Goal: Task Accomplishment & Management: Use online tool/utility

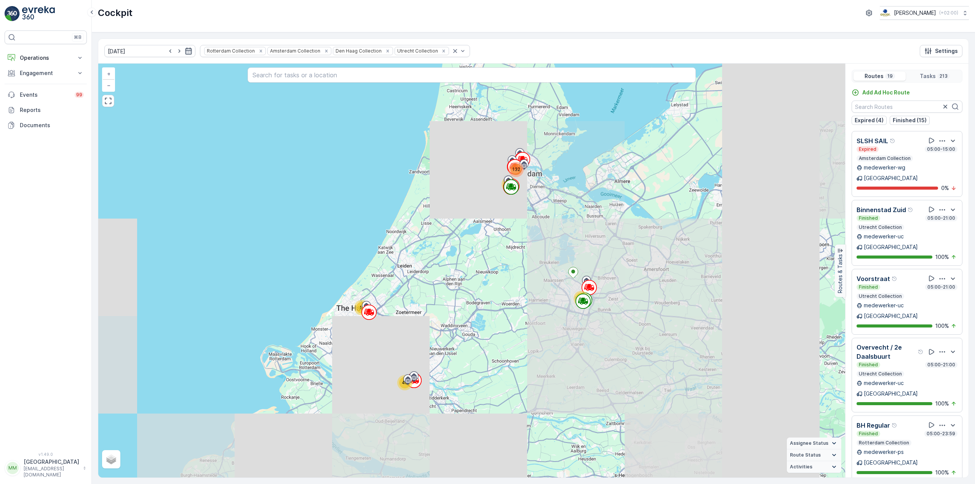
click at [185, 51] on icon "button" at bounding box center [188, 51] width 6 height 7
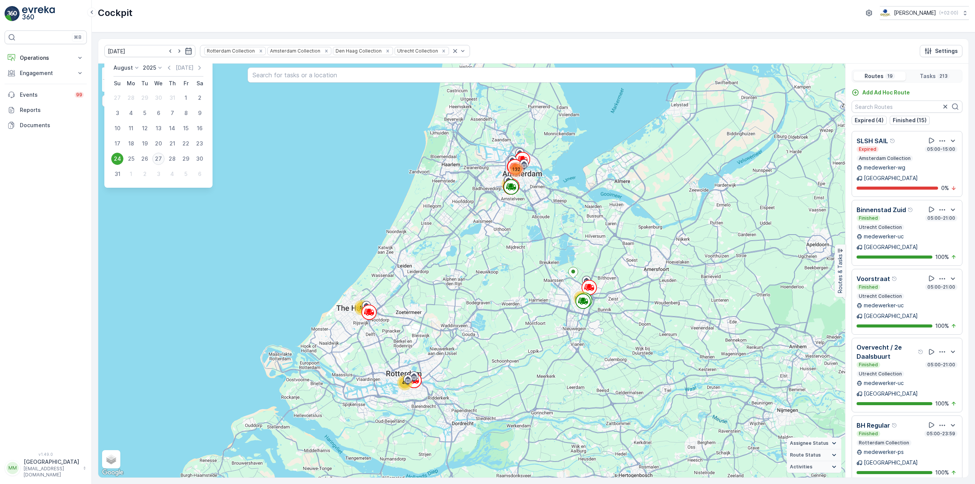
click at [158, 157] on div "27" at bounding box center [158, 159] width 12 height 12
type input "[DATE]"
click at [158, 157] on div "14 12 40 14 132 + − Satellite Roadmap Terrain Hybrid Leaflet Keyboard shortcuts…" at bounding box center [471, 271] width 747 height 414
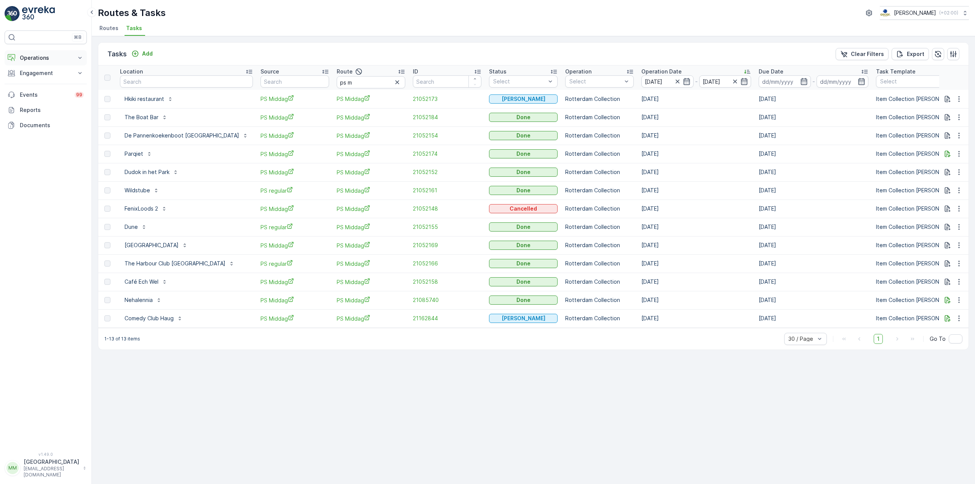
click at [65, 56] on p "Operations" at bounding box center [46, 58] width 52 height 8
click at [55, 94] on p "Routes & Tasks" at bounding box center [38, 92] width 39 height 8
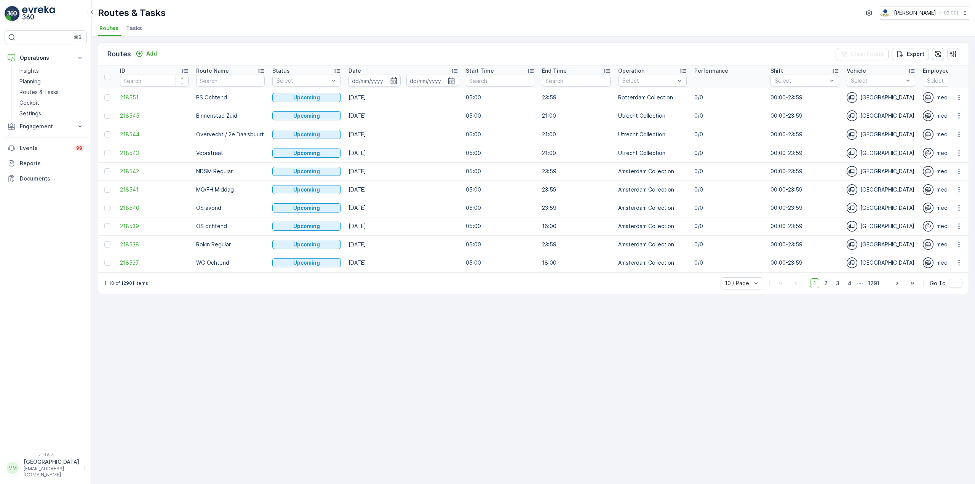
click at [131, 30] on span "Tasks" at bounding box center [134, 28] width 16 height 8
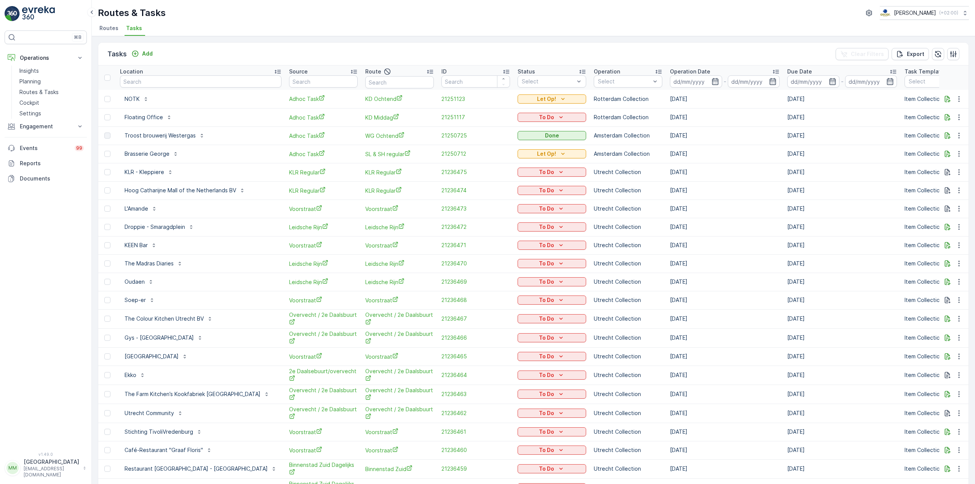
click at [37, 19] on img at bounding box center [38, 13] width 33 height 15
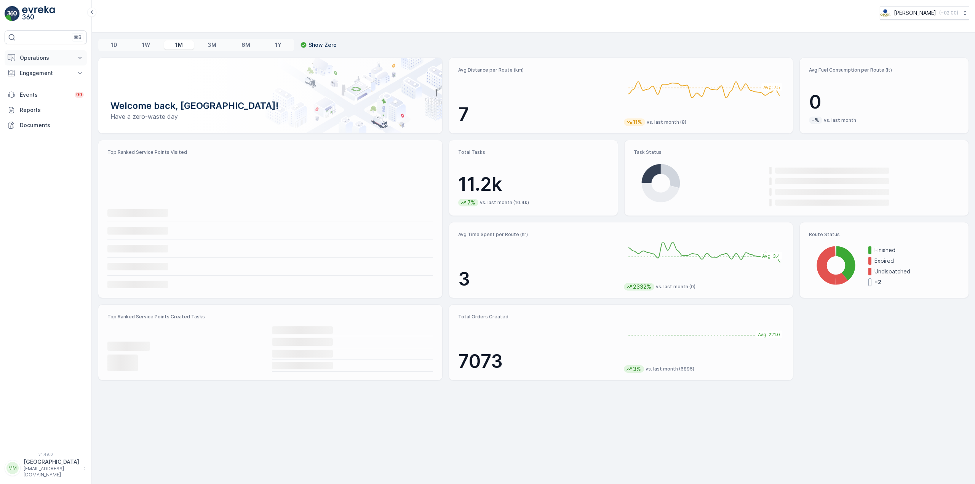
click at [53, 57] on p "Operations" at bounding box center [46, 58] width 52 height 8
click at [35, 82] on p "Planning" at bounding box center [29, 82] width 21 height 8
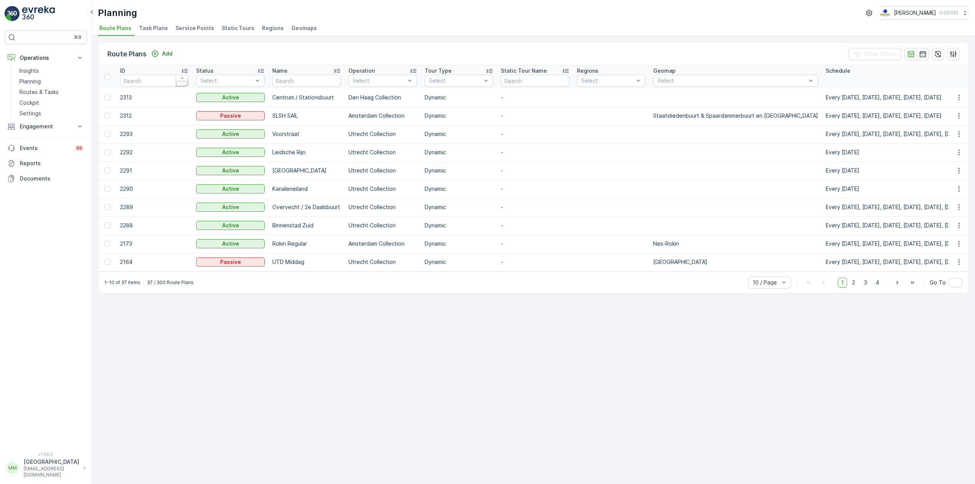
drag, startPoint x: 166, startPoint y: 30, endPoint x: 161, endPoint y: 33, distance: 6.0
click at [164, 31] on li "Task Plans" at bounding box center [154, 29] width 34 height 13
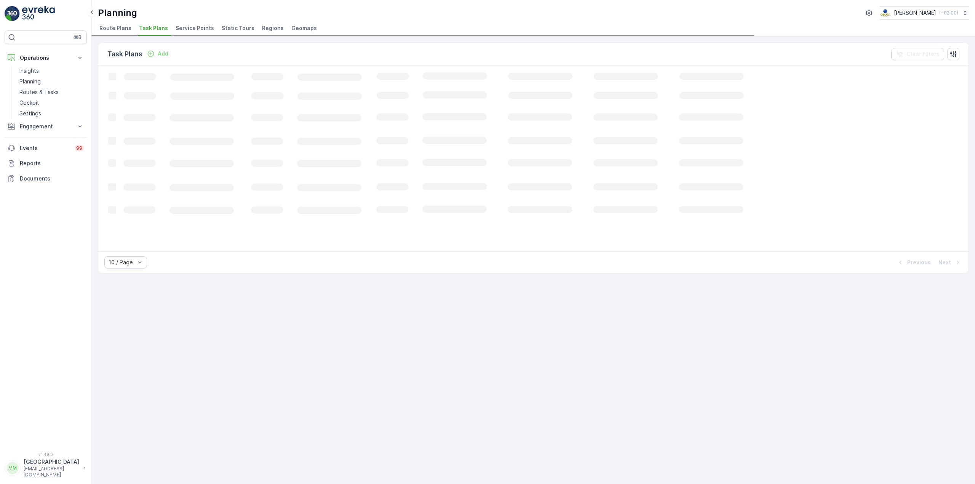
click at [161, 32] on span "Task Plans" at bounding box center [153, 28] width 29 height 8
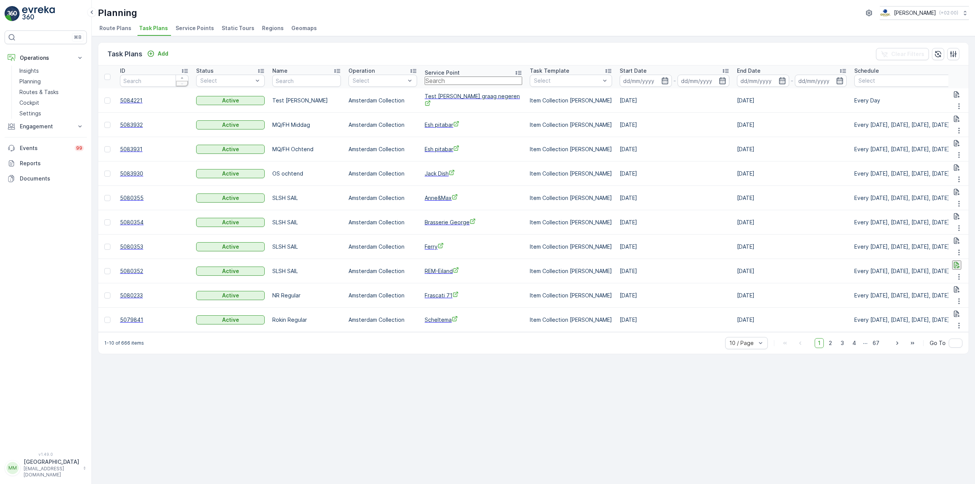
click at [457, 82] on input "text" at bounding box center [473, 81] width 97 height 8
type input "kook"
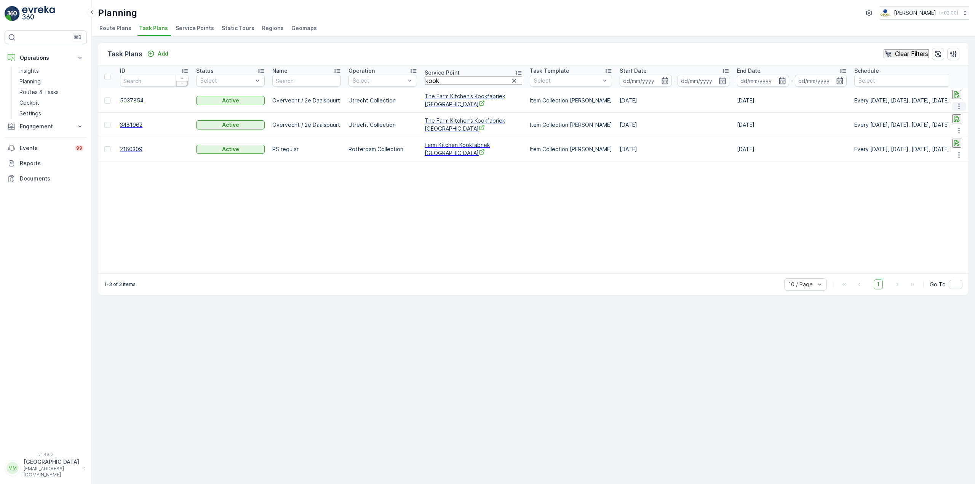
click at [961, 102] on icon "button" at bounding box center [959, 106] width 8 height 8
click at [945, 122] on span "Edit Task Plan" at bounding box center [949, 122] width 35 height 8
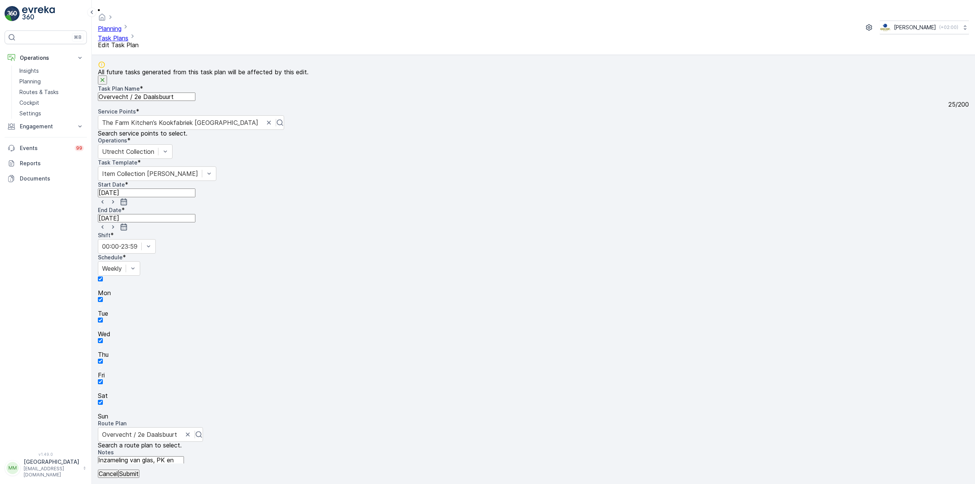
scroll to position [40, 0]
drag, startPoint x: 389, startPoint y: 225, endPoint x: 104, endPoint y: 226, distance: 284.4
click at [104, 456] on textarea "Inzameling van glas, PK en swill binnen. Containers staan buiten achter het hek…" at bounding box center [141, 467] width 86 height 22
type textarea "Code sleutelkastje: 5089ab, door groene deur naar binnen achter in de zaal staa…"
click at [139, 475] on button "Submit" at bounding box center [128, 473] width 21 height 8
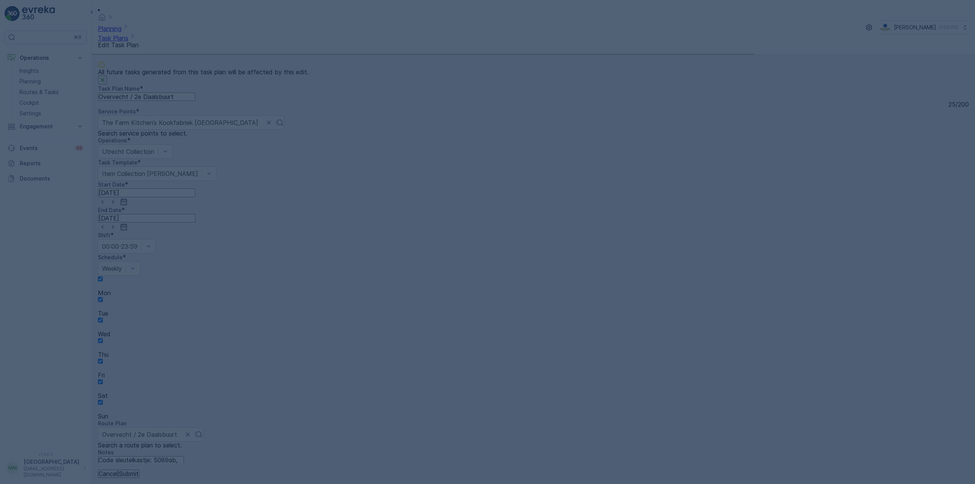
click at [149, 470] on div at bounding box center [487, 242] width 975 height 484
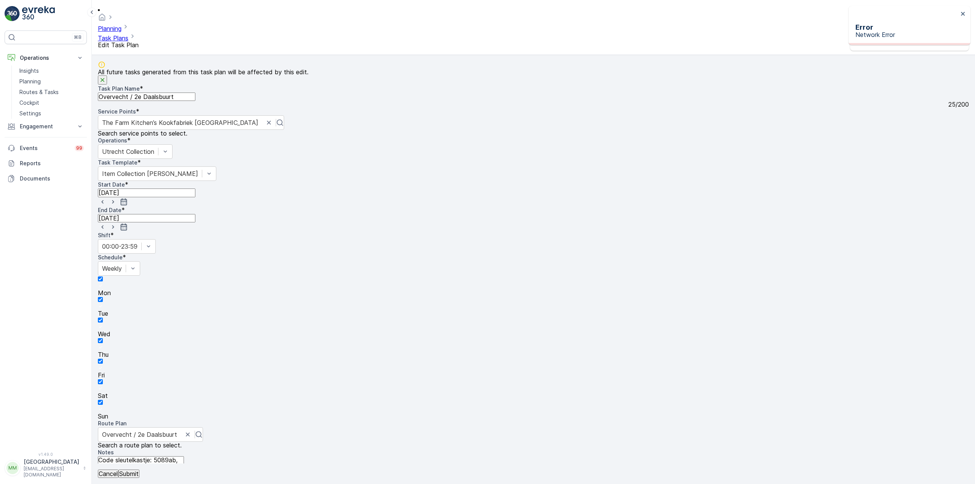
click at [139, 473] on button "Submit" at bounding box center [128, 473] width 21 height 8
click at [139, 473] on p "Submit" at bounding box center [128, 473] width 19 height 7
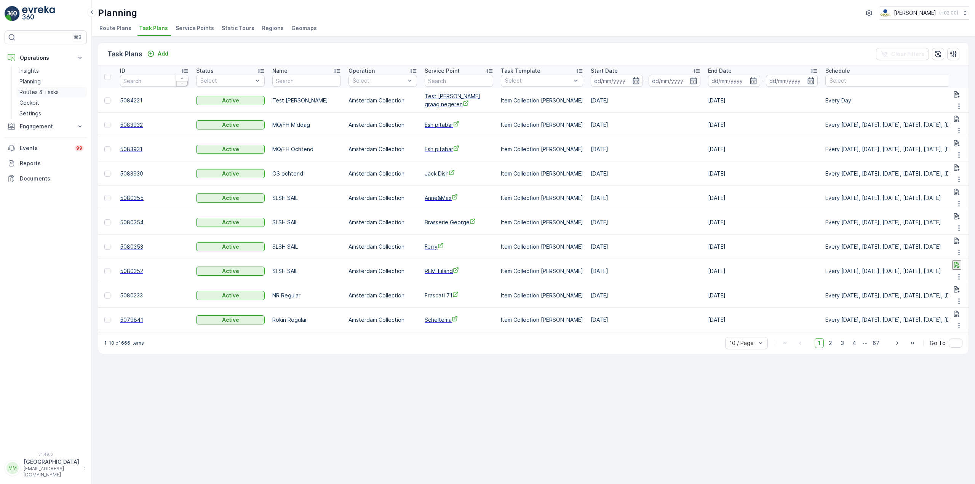
click at [70, 87] on link "Routes & Tasks" at bounding box center [51, 92] width 70 height 11
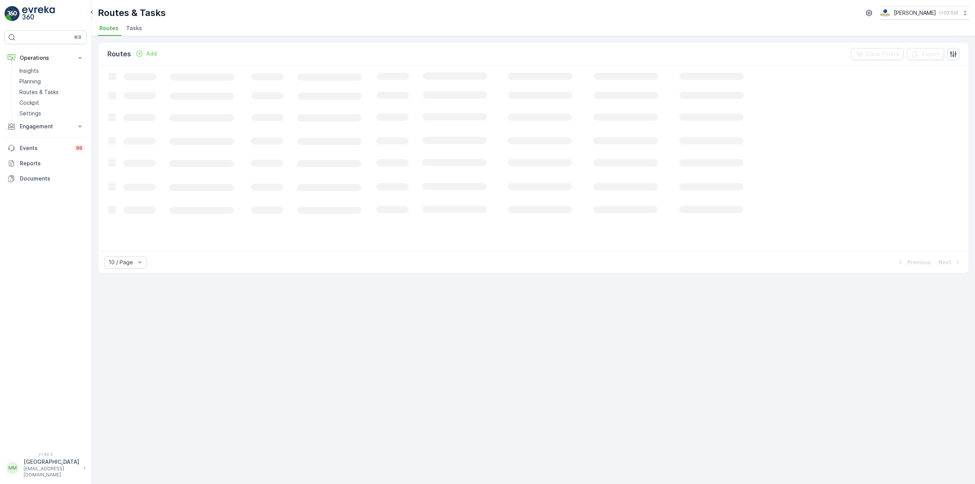
click at [134, 30] on span "Tasks" at bounding box center [134, 28] width 16 height 8
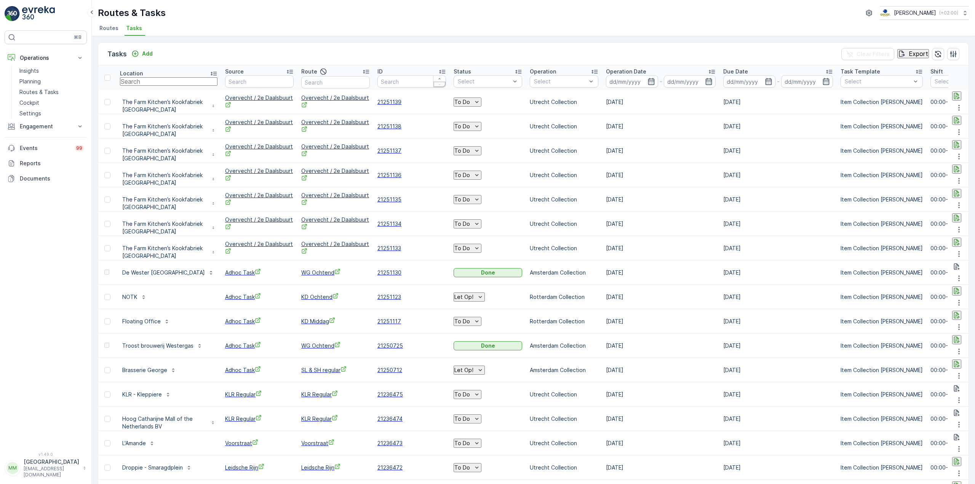
click at [217, 81] on input "text" at bounding box center [168, 81] width 97 height 8
type input "v12"
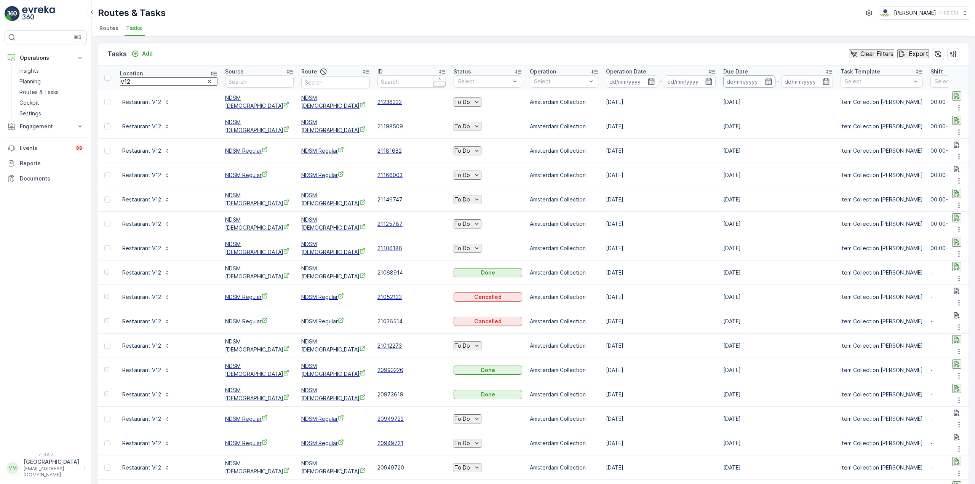
click at [723, 87] on input at bounding box center [749, 81] width 52 height 12
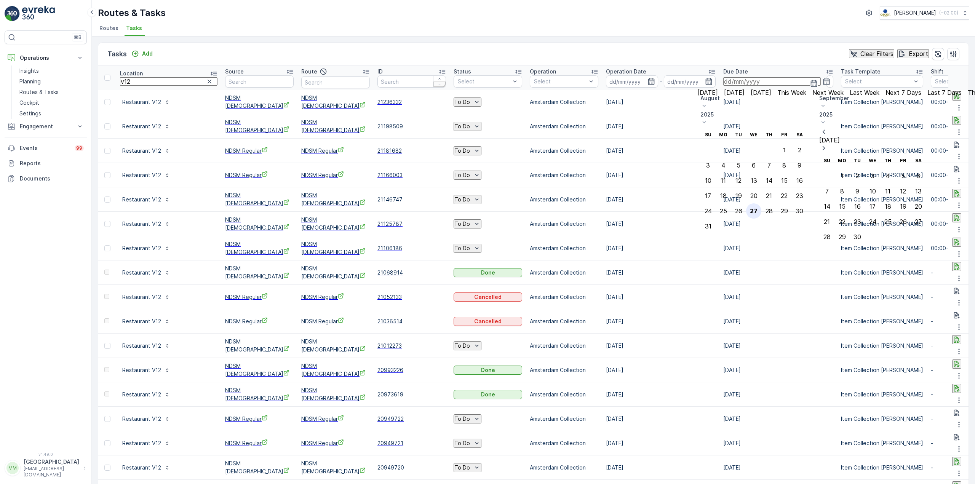
click at [757, 208] on div "27" at bounding box center [754, 211] width 8 height 7
type input "[DATE]"
click at [757, 208] on div "27" at bounding box center [754, 211] width 8 height 7
type input "[DATE]"
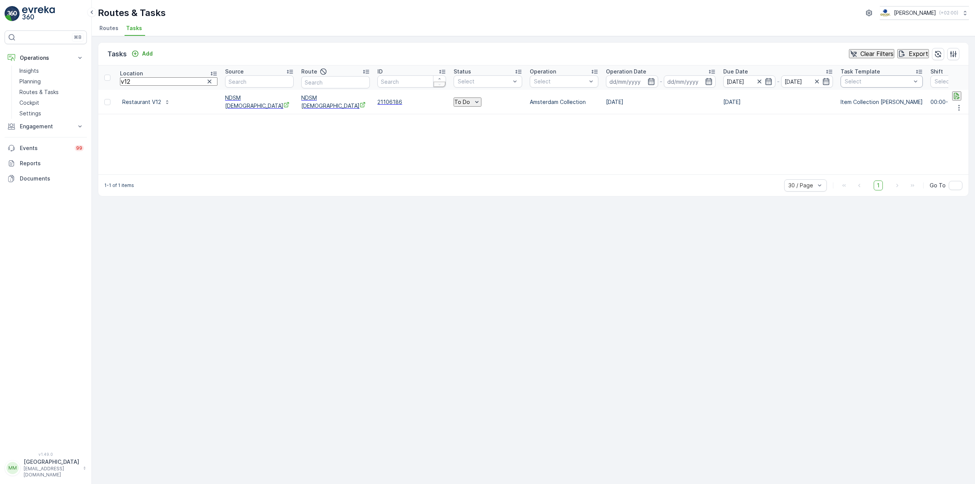
click at [846, 80] on div at bounding box center [878, 81] width 68 height 6
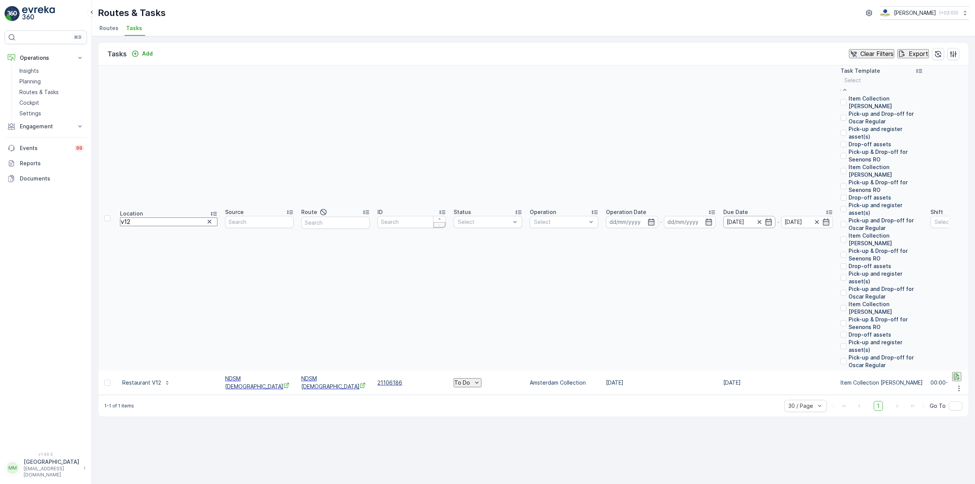
click at [723, 216] on input "[DATE]" at bounding box center [749, 222] width 52 height 12
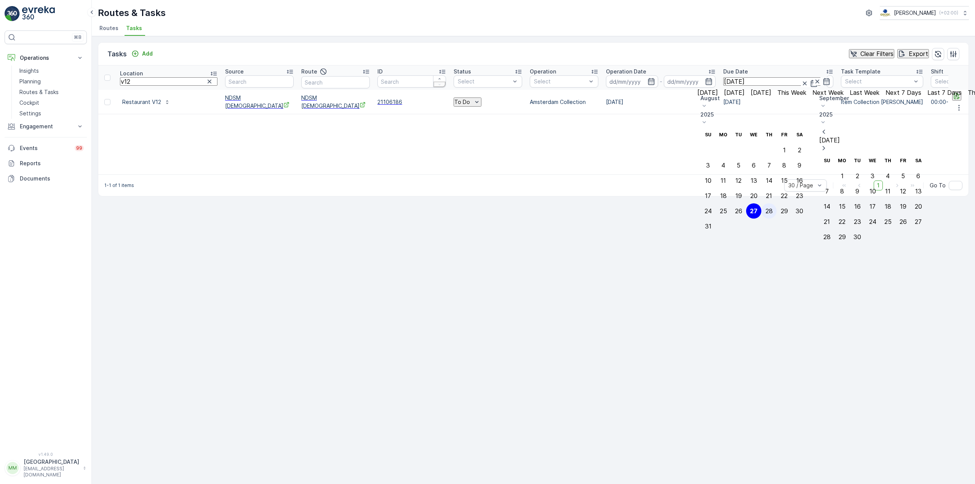
click at [773, 208] on div "28" at bounding box center [768, 211] width 7 height 7
type input "28.08.2025"
click at [773, 208] on div "28" at bounding box center [768, 211] width 7 height 7
type input "28.08.2025"
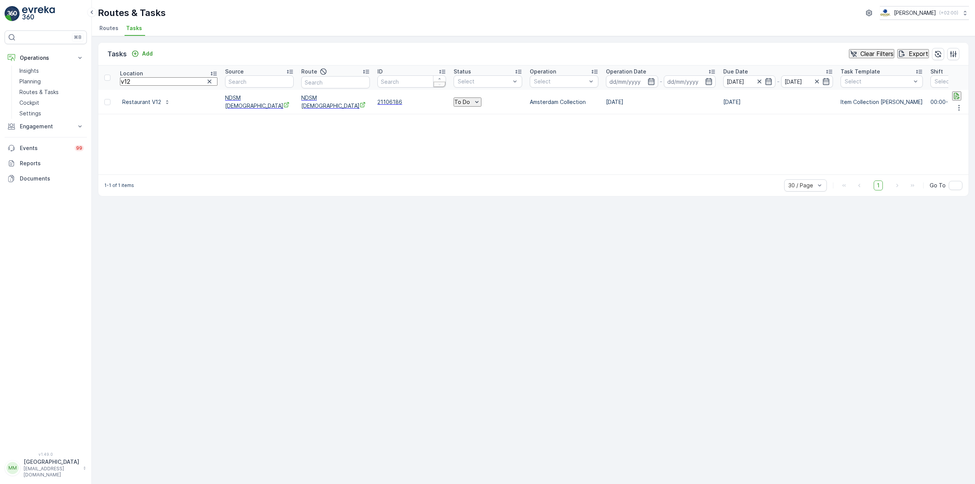
click at [814, 188] on div "30 / Page" at bounding box center [805, 185] width 43 height 12
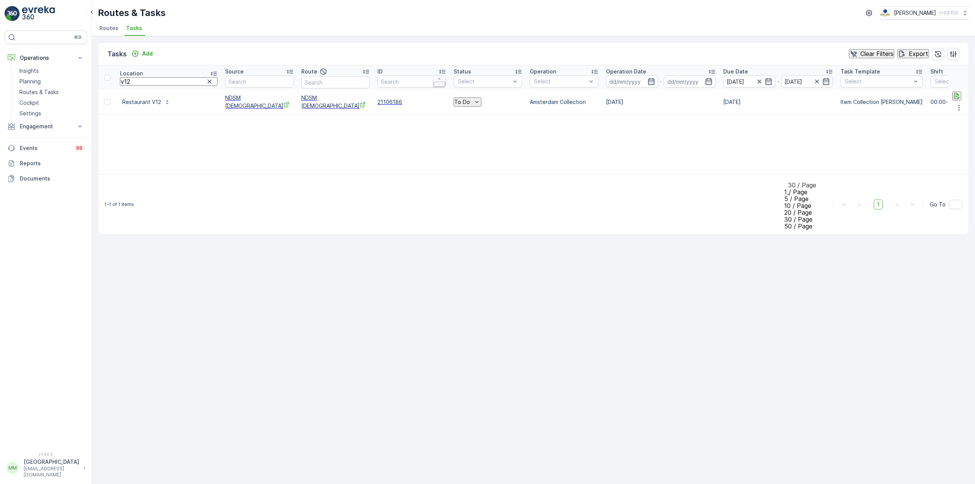
click at [784, 244] on div "Tasks Add Clear Filters Export Location v12 Source Route ID Status Select Opera…" at bounding box center [533, 260] width 883 height 448
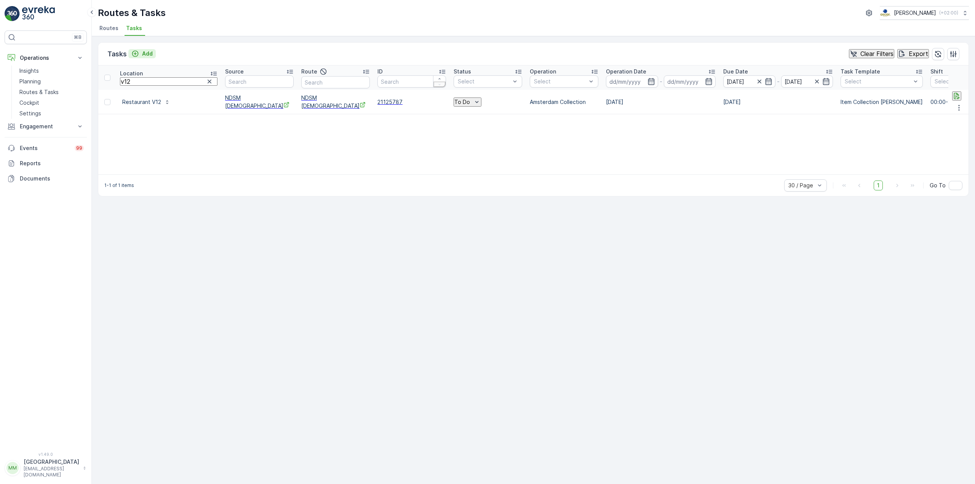
click at [153, 55] on button "Add" at bounding box center [141, 53] width 27 height 9
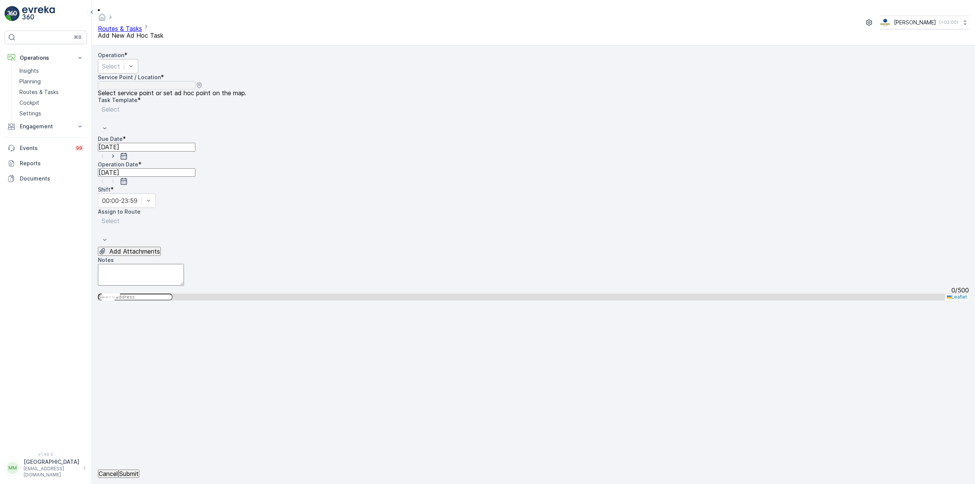
click at [120, 62] on div at bounding box center [111, 66] width 18 height 8
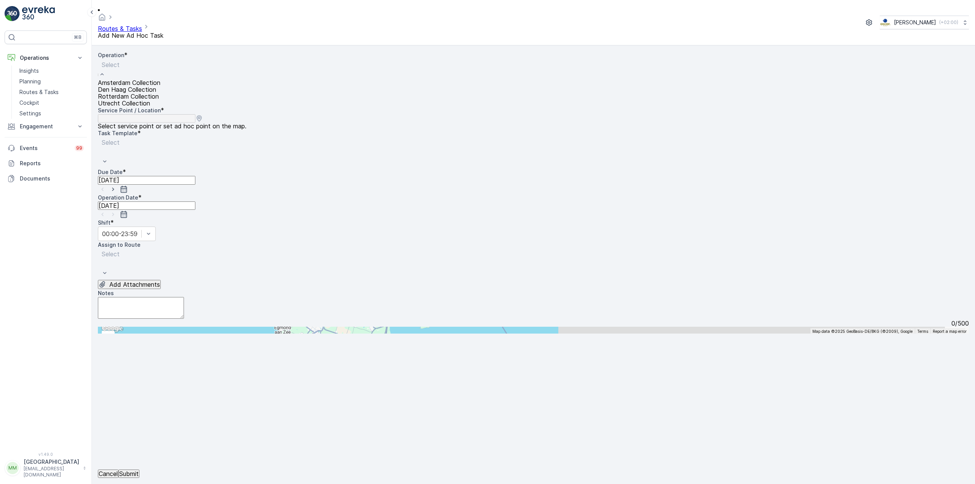
click at [160, 79] on div "Amsterdam Collection" at bounding box center [129, 82] width 62 height 7
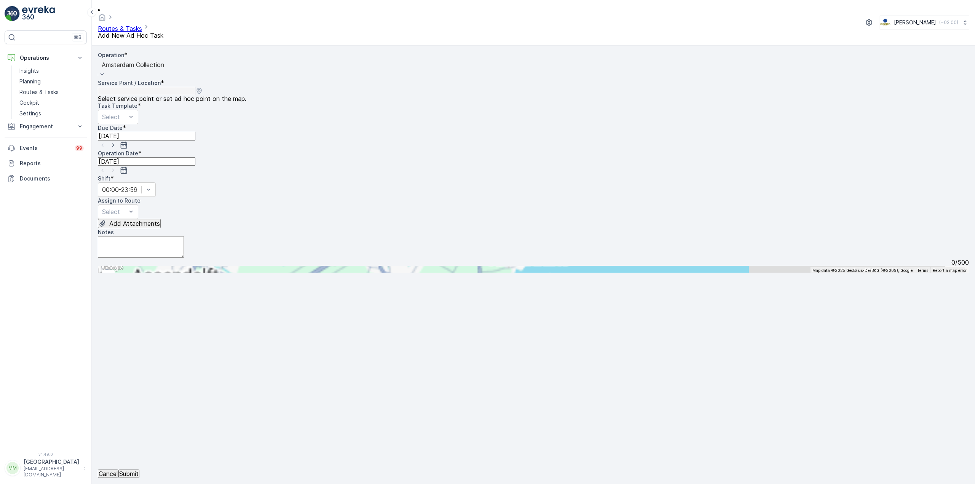
click at [172, 266] on input "text" at bounding box center [135, 269] width 75 height 7
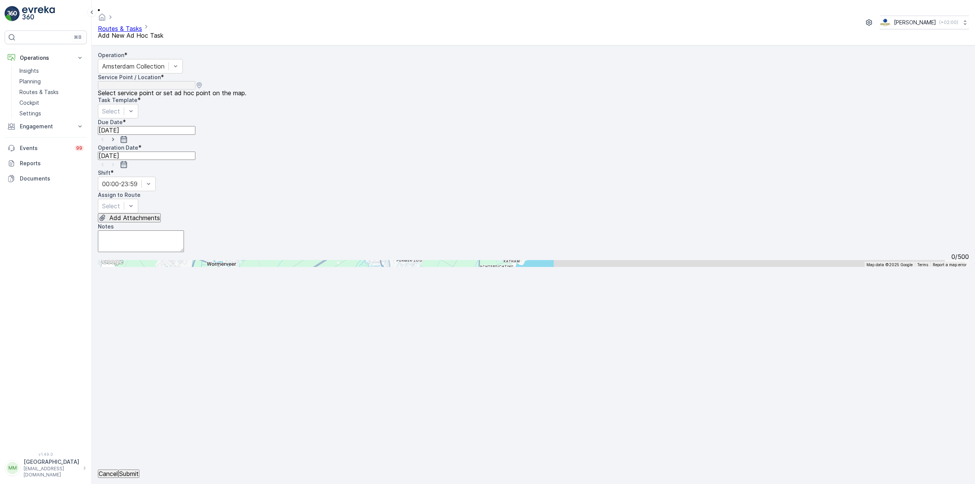
type input "cucin"
click at [357, 369] on li "Cucin a Casalinga" at bounding box center [227, 380] width 259 height 22
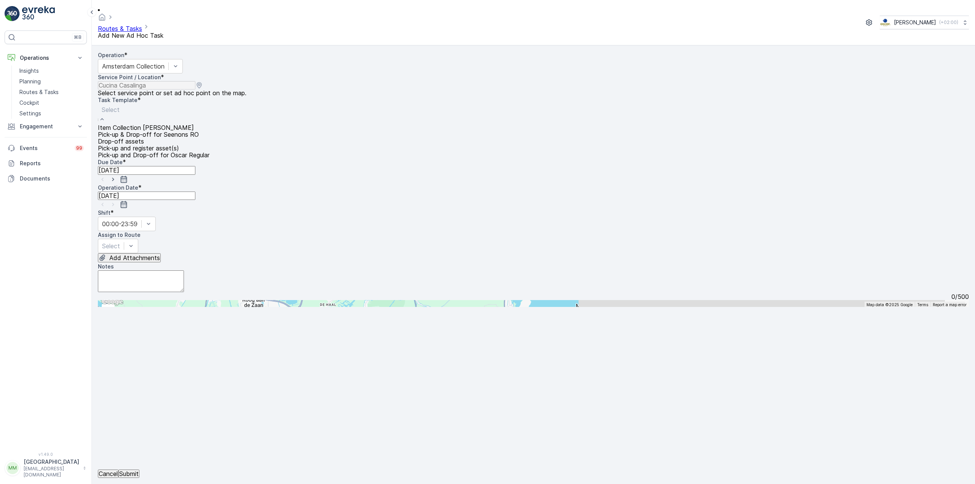
click at [206, 105] on div at bounding box center [154, 109] width 104 height 8
click at [209, 124] on div "Item Collection Oscar Regulier" at bounding box center [154, 127] width 112 height 7
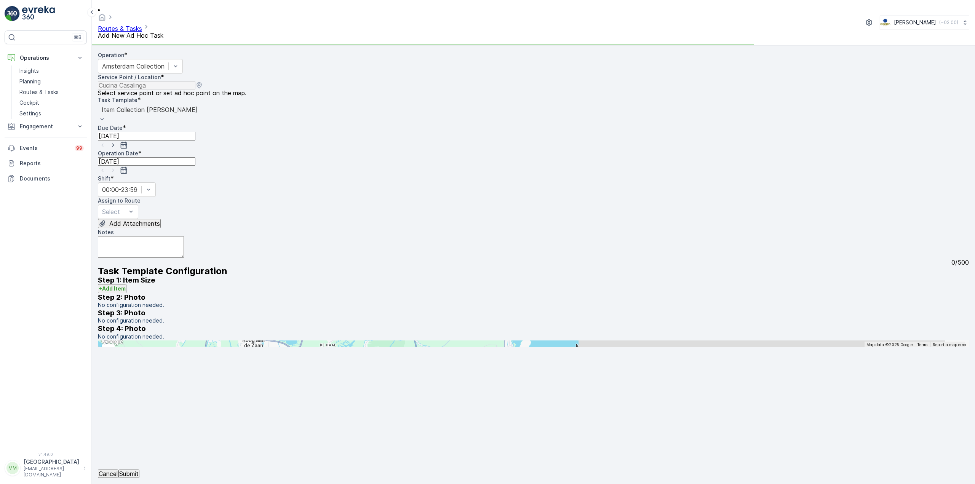
click at [117, 141] on icon "button" at bounding box center [113, 145] width 8 height 8
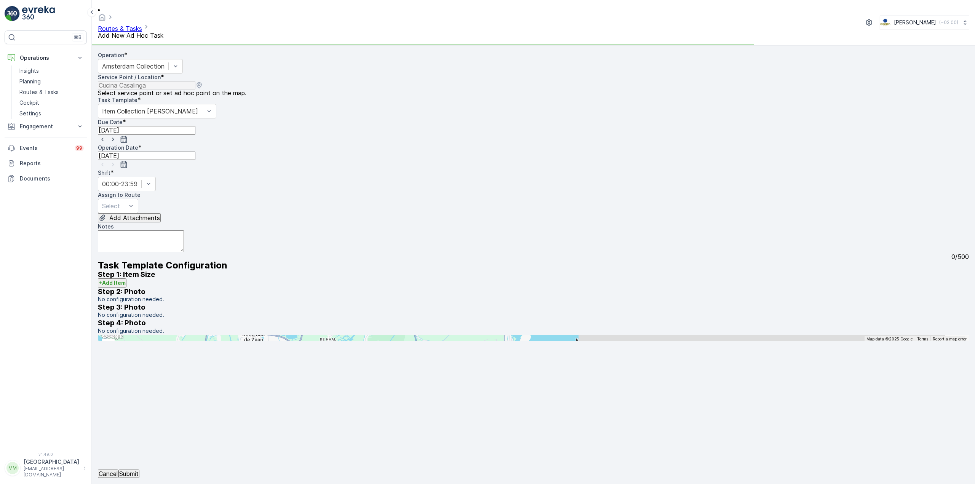
type input "28.08.2025"
click at [117, 161] on icon "button" at bounding box center [113, 165] width 8 height 8
type input "28.08.2025"
click at [120, 202] on div at bounding box center [111, 206] width 18 height 8
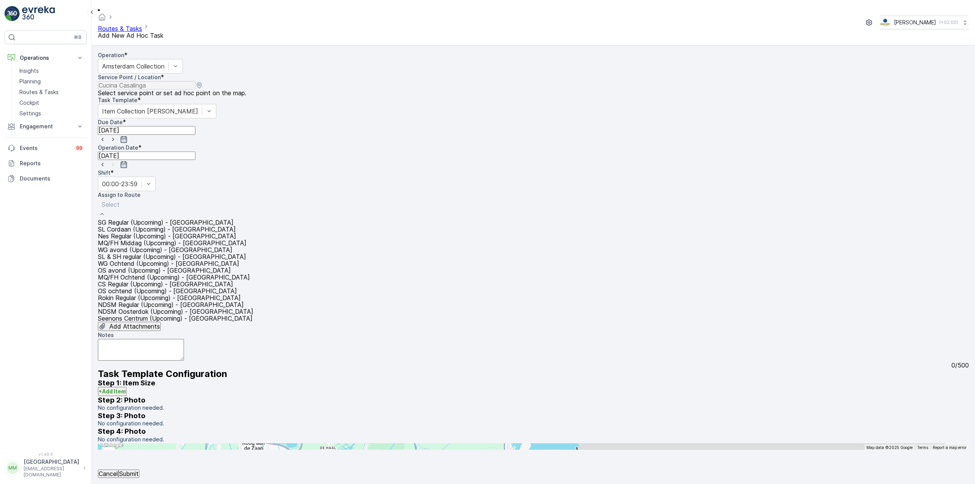
scroll to position [76, 0]
click at [143, 287] on span "OS ochtend (Upcoming) - Amsterdam" at bounding box center [167, 291] width 139 height 8
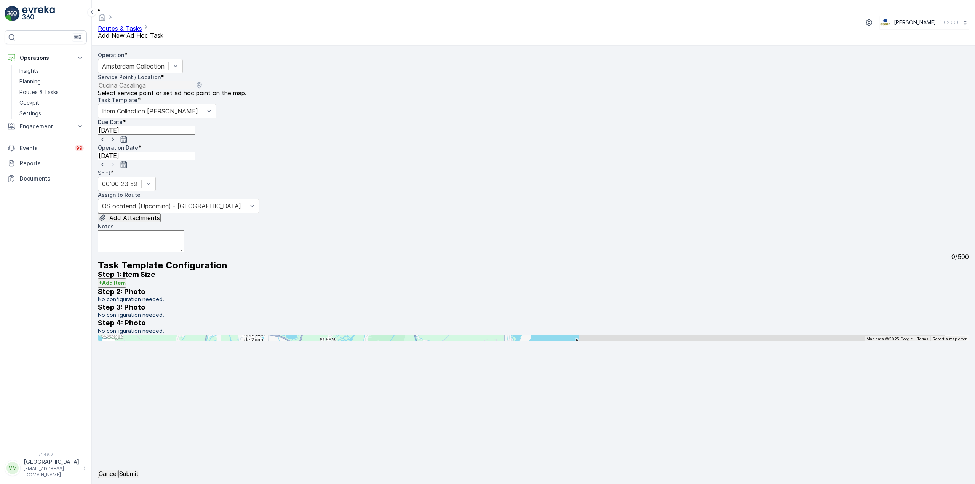
click at [151, 230] on textarea "Notes" at bounding box center [141, 241] width 86 height 22
type textarea "graag brengen: 3x 60L restzakken"
click at [139, 471] on p "Submit" at bounding box center [128, 473] width 19 height 7
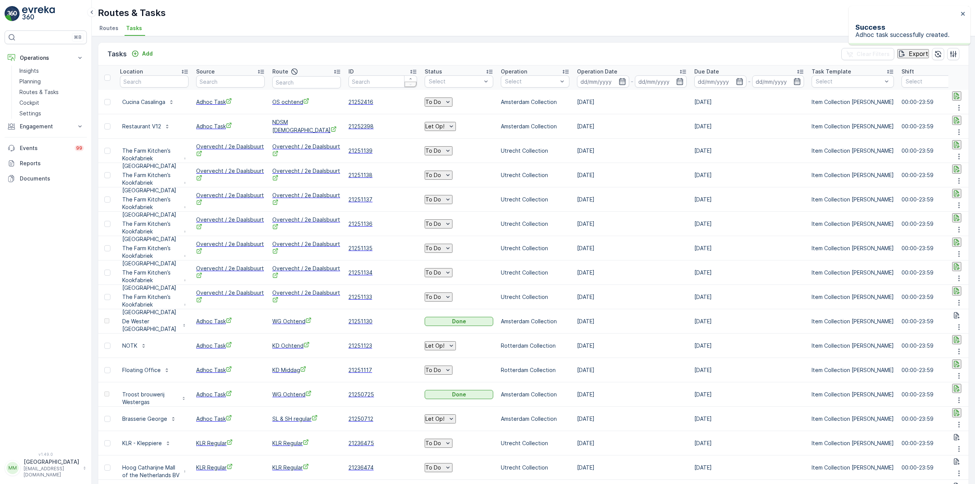
click at [452, 103] on button "To Do" at bounding box center [439, 101] width 28 height 9
click at [511, 111] on div "Let Op!" at bounding box center [502, 111] width 19 height 8
click at [141, 49] on button "Add" at bounding box center [141, 53] width 27 height 9
click at [953, 117] on icon "button" at bounding box center [957, 121] width 8 height 8
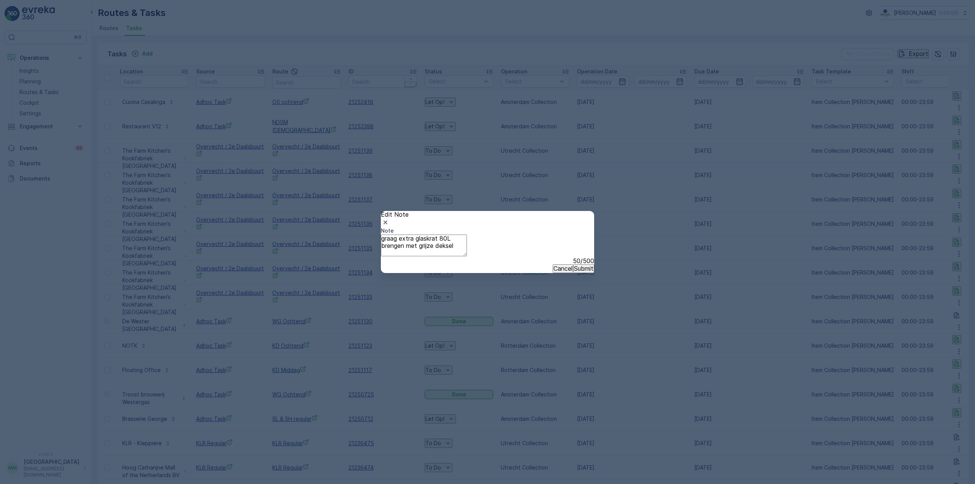
click at [467, 236] on textarea "graag extra glaskrat 80L brengen met grijze deksel" at bounding box center [424, 246] width 86 height 22
type textarea "graag extra glaskrat 80L brengen met grijze deksel + 3x rol 60L restzakken."
click at [573, 273] on button "Submit" at bounding box center [583, 268] width 21 height 8
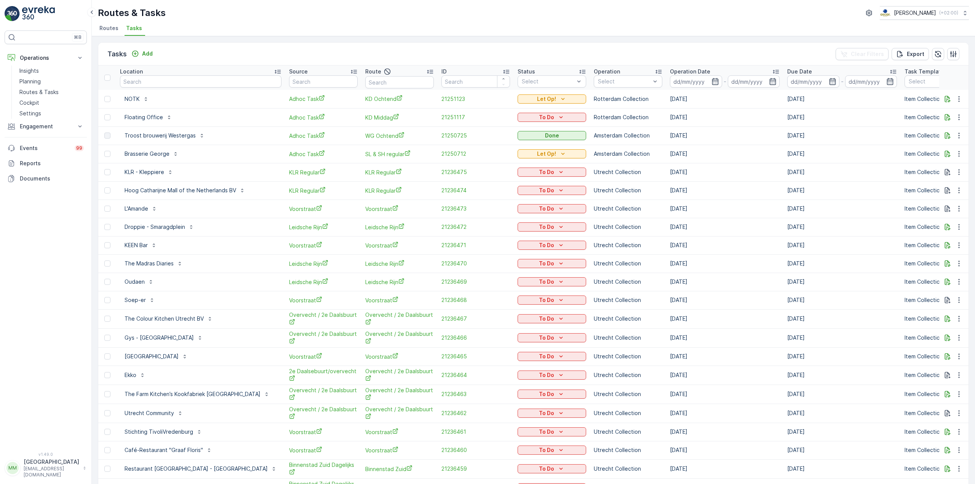
click at [141, 58] on div "Add" at bounding box center [141, 54] width 27 height 10
click at [141, 55] on div "Add" at bounding box center [141, 54] width 21 height 8
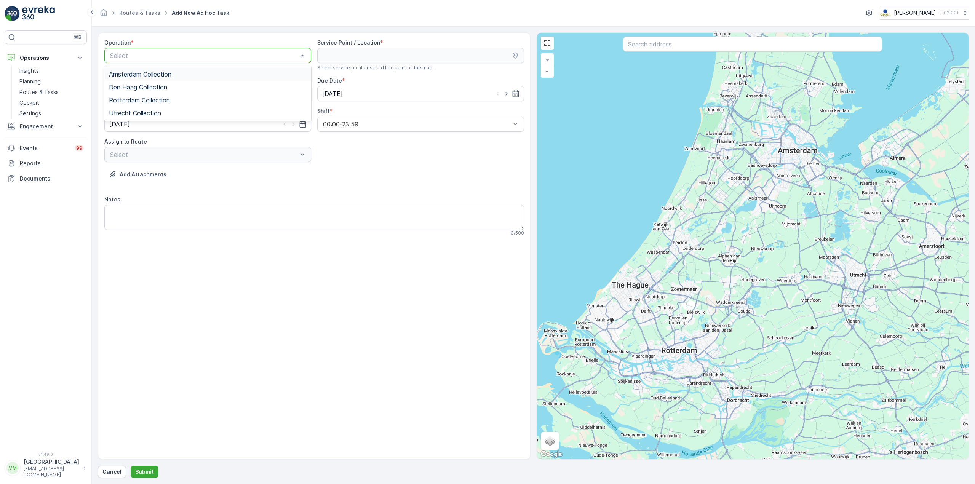
click at [236, 54] on div at bounding box center [203, 55] width 189 height 7
click at [228, 70] on div "Amsterdam Collection" at bounding box center [207, 74] width 207 height 13
click at [645, 50] on input "text" at bounding box center [752, 44] width 259 height 15
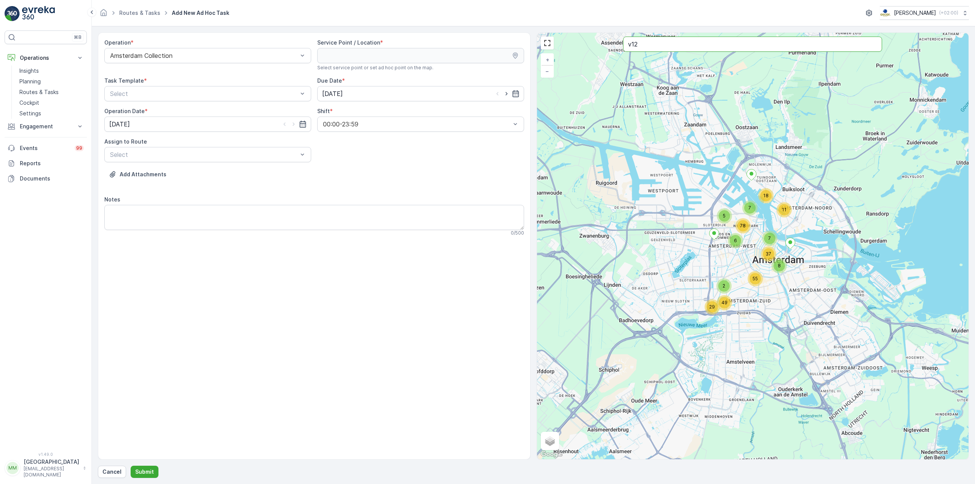
type input "v12"
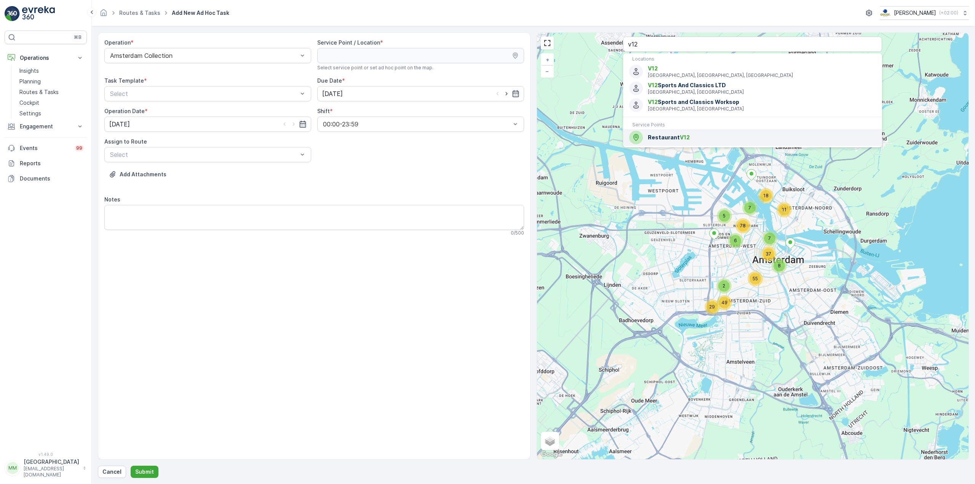
click at [669, 133] on div "Restaurant V12" at bounding box center [752, 138] width 247 height 14
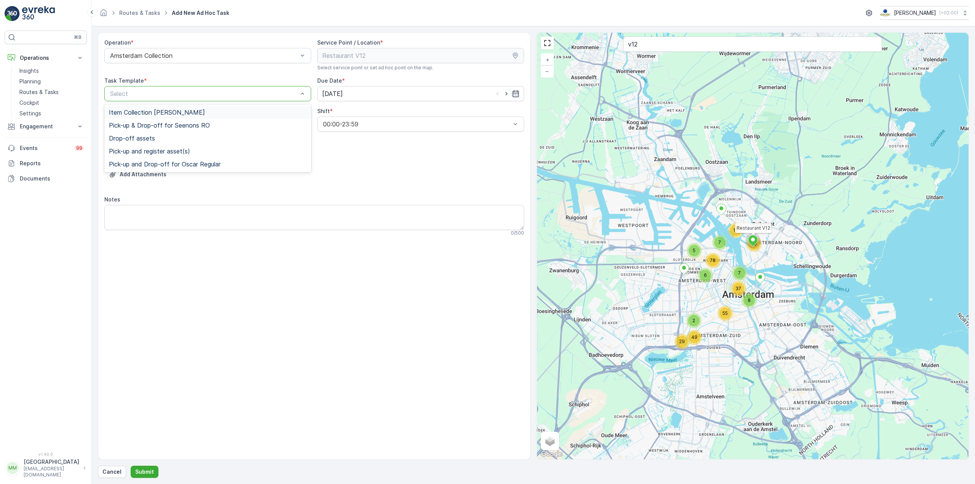
click at [236, 110] on div "Item Collection Oscar Regulier" at bounding box center [208, 112] width 198 height 7
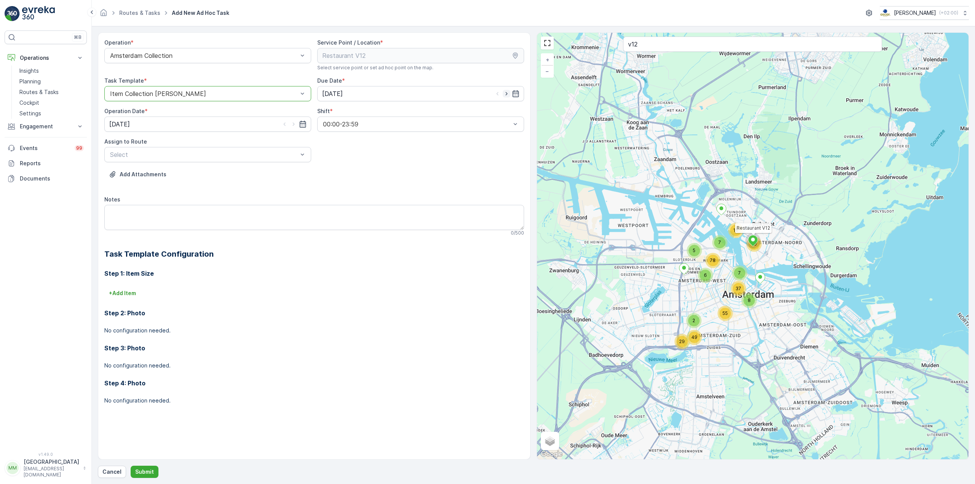
click at [504, 93] on icon "button" at bounding box center [507, 94] width 8 height 8
type input "28.08.2025"
click at [291, 127] on icon "button" at bounding box center [294, 124] width 8 height 8
type input "28.08.2025"
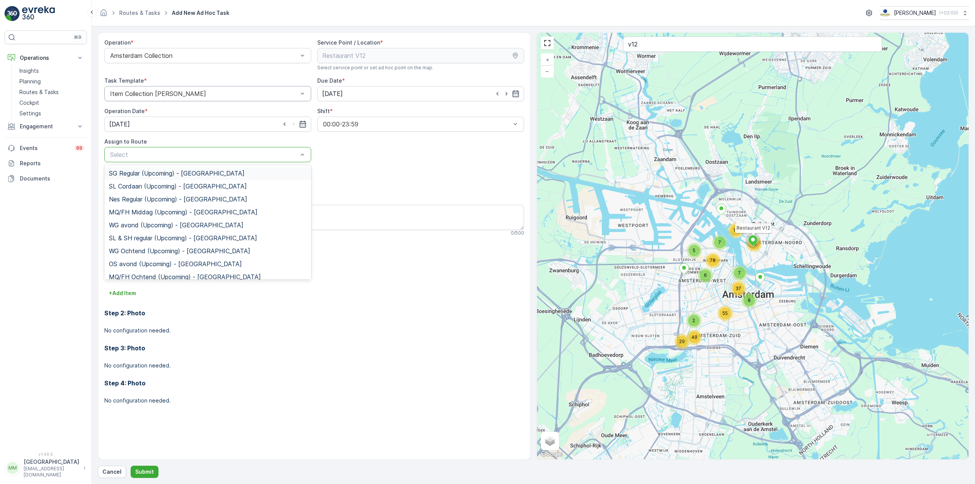
click at [233, 160] on div "Select" at bounding box center [207, 154] width 207 height 15
click at [200, 255] on span "NDSM Oosterdok (Upcoming) - Amsterdam" at bounding box center [186, 258] width 155 height 7
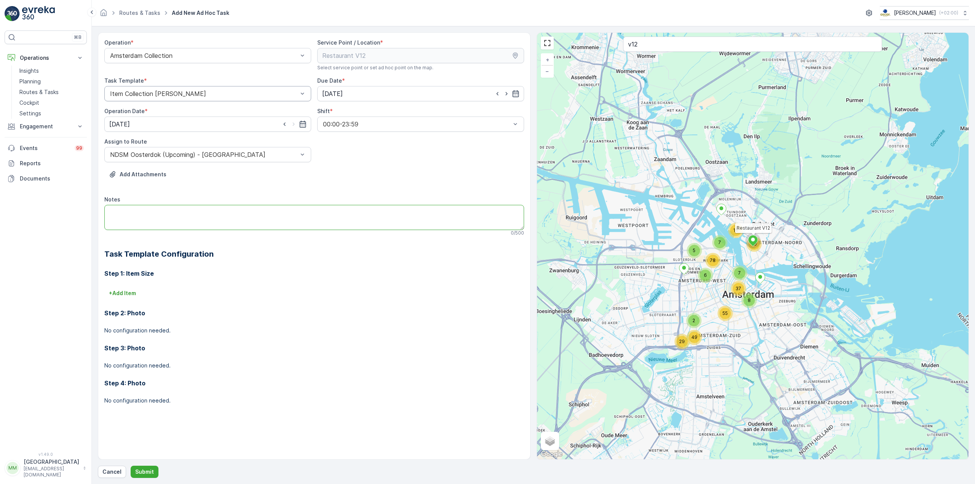
click at [189, 216] on textarea "Notes" at bounding box center [314, 217] width 420 height 25
type textarea "graag extra glaskrat 80L brengen met grijze deksel"
click at [143, 465] on div "Operation * Amsterdam Collection Service Point / Location * Select service poin…" at bounding box center [533, 255] width 871 height 446
click at [143, 479] on form "Operation * Amsterdam Collection Service Point / Location * Select service poin…" at bounding box center [533, 255] width 883 height 458
click at [148, 474] on p "Submit" at bounding box center [144, 472] width 19 height 8
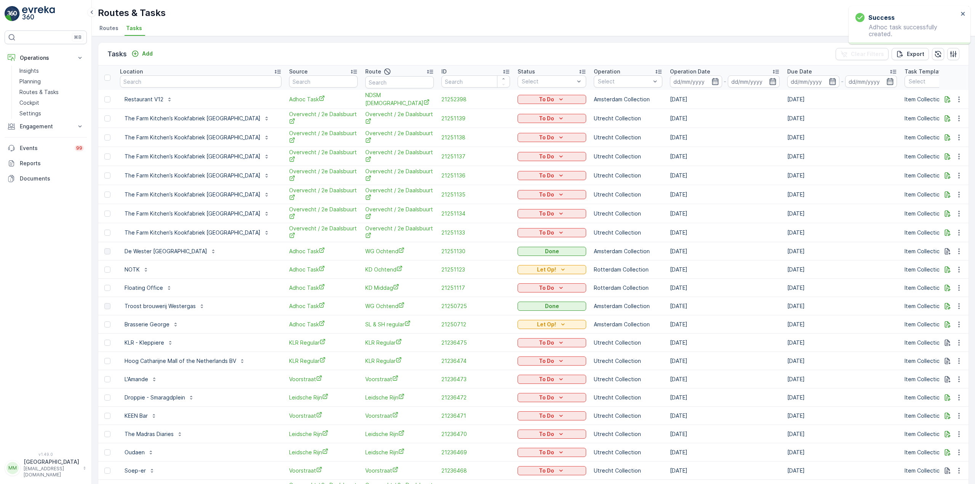
click at [540, 104] on div "To Do" at bounding box center [551, 99] width 69 height 11
click at [533, 100] on div "To Do" at bounding box center [552, 100] width 62 height 8
click at [501, 109] on span "Let Op!" at bounding box center [498, 111] width 19 height 8
click at [212, 81] on input "text" at bounding box center [200, 81] width 161 height 12
type input "cucina"
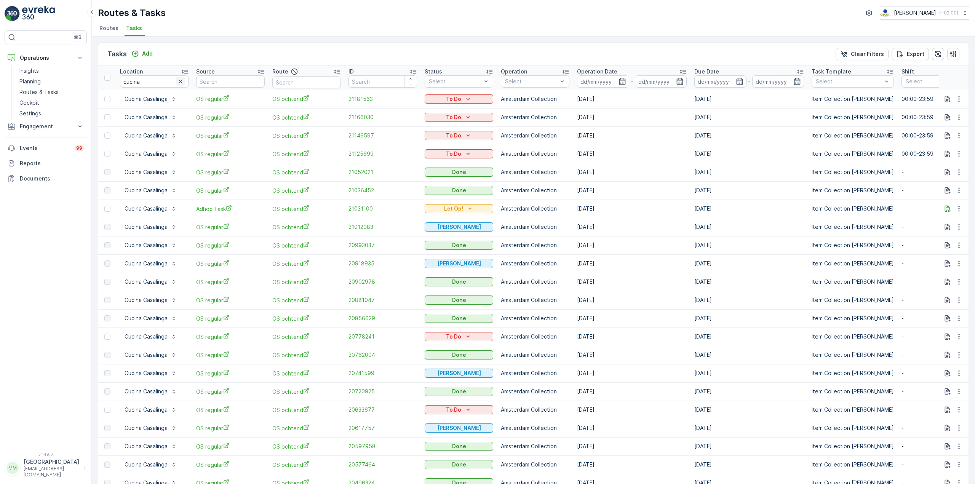
click at [180, 81] on icon "button" at bounding box center [181, 82] width 4 height 4
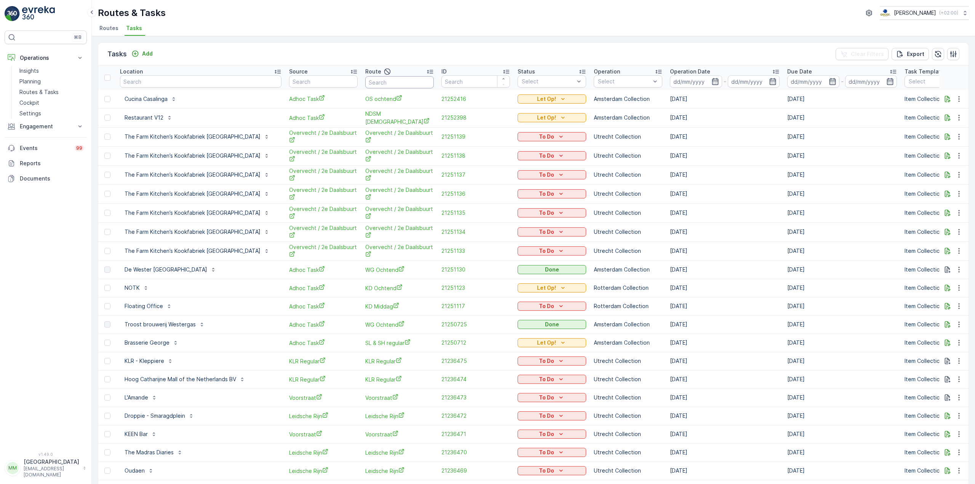
click at [367, 81] on input "text" at bounding box center [399, 82] width 69 height 12
type input "seenons c"
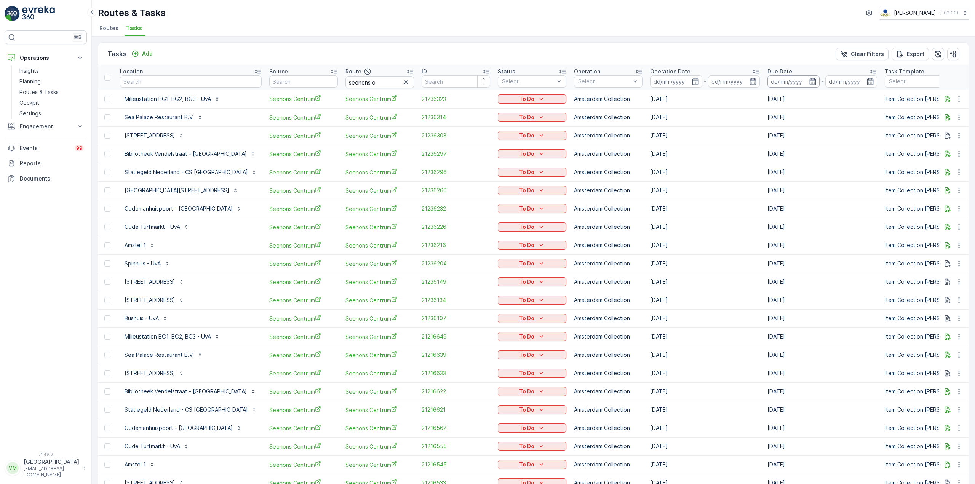
click at [775, 87] on input at bounding box center [793, 81] width 52 height 12
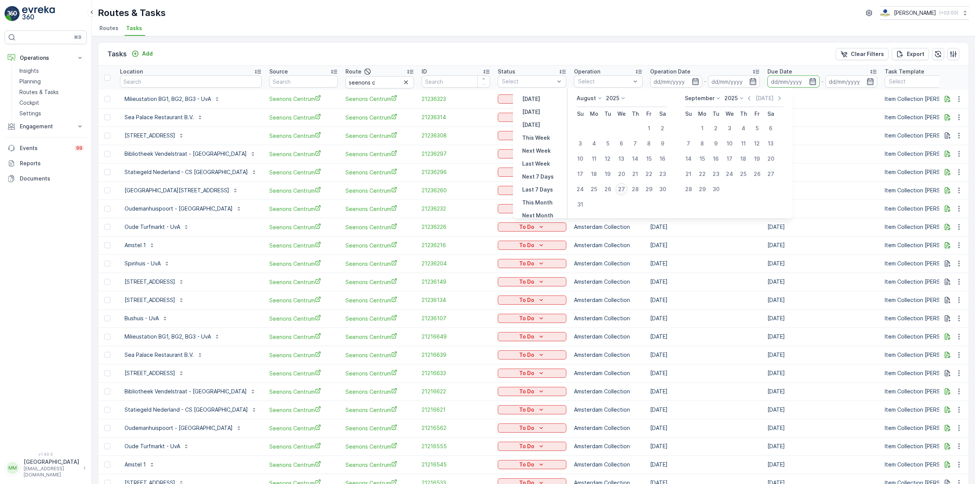
click at [628, 193] on div "27" at bounding box center [621, 189] width 12 height 12
type input "[DATE]"
click at [628, 193] on div "27" at bounding box center [621, 189] width 12 height 12
type input "[DATE]"
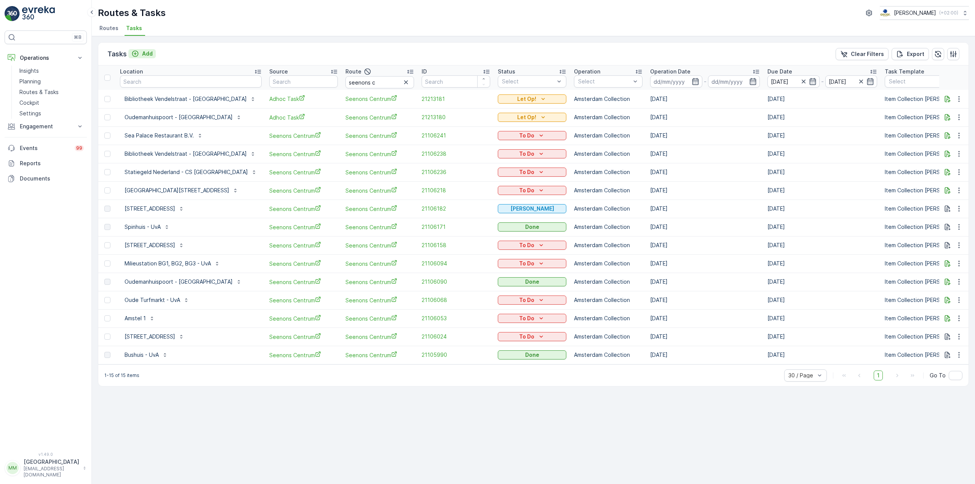
click at [144, 55] on p "Add" at bounding box center [147, 54] width 11 height 8
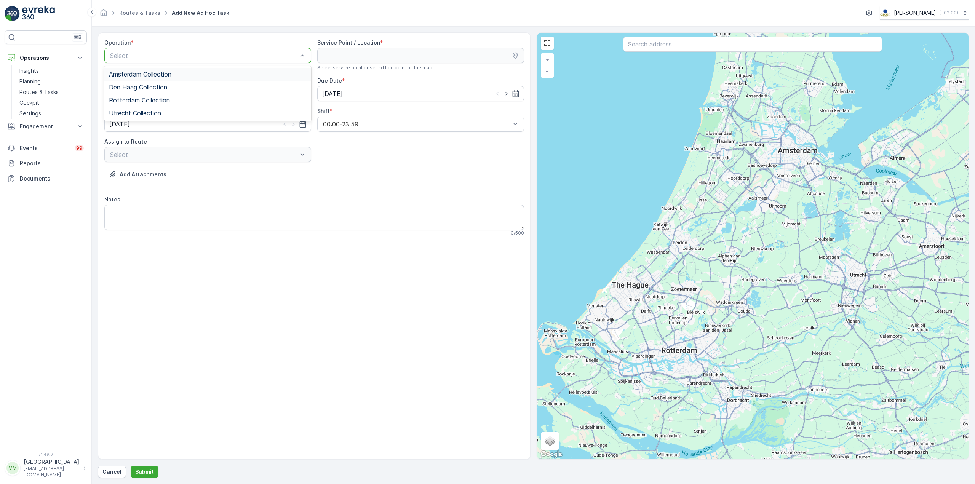
click at [246, 56] on div at bounding box center [203, 55] width 189 height 7
click at [222, 75] on div "Amsterdam Collection" at bounding box center [208, 74] width 198 height 7
click at [685, 46] on input "text" at bounding box center [752, 44] width 259 height 15
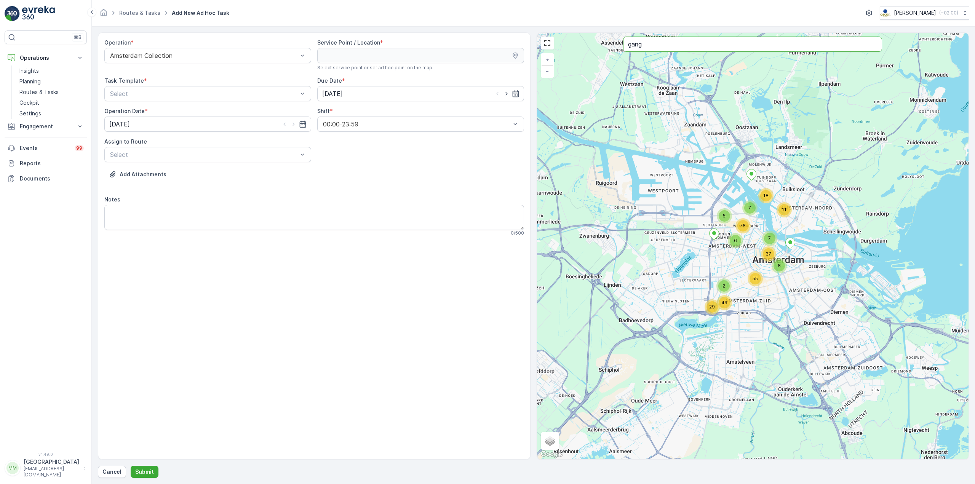
type input "gang"
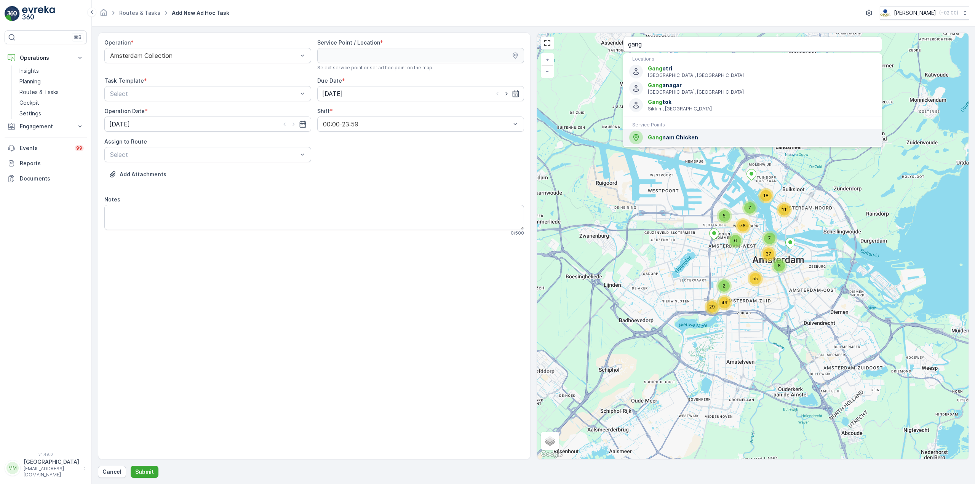
click at [682, 138] on span "Gang nam Chicken" at bounding box center [762, 138] width 228 height 8
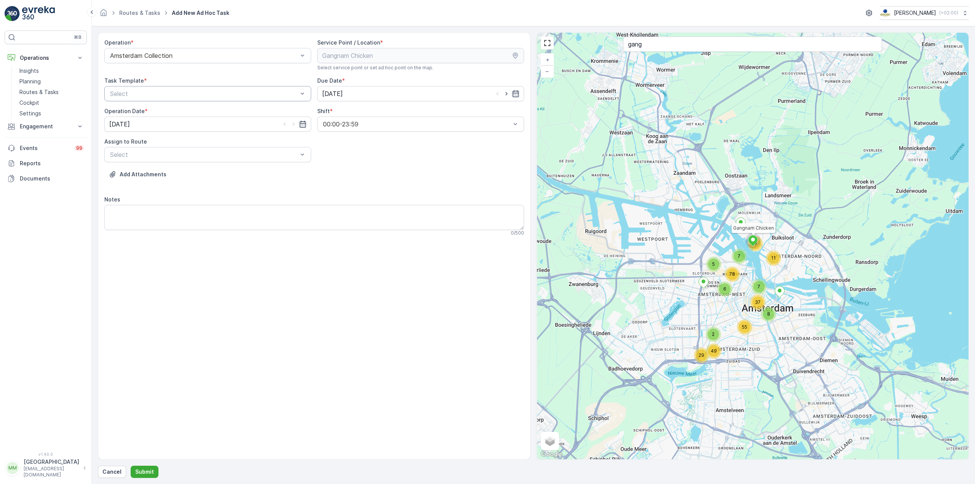
click at [189, 95] on div at bounding box center [203, 93] width 189 height 7
click at [179, 108] on div "Item Collection Oscar Regulier" at bounding box center [207, 112] width 207 height 13
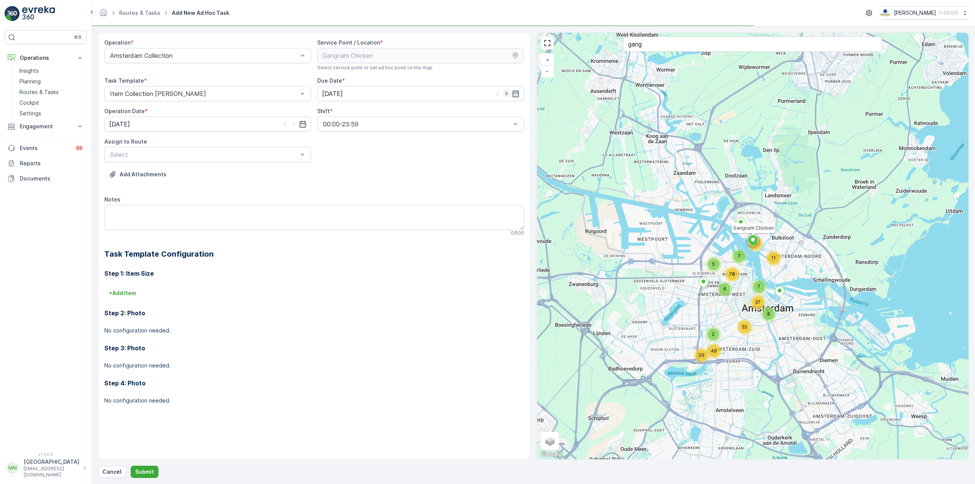
click at [507, 92] on icon "button" at bounding box center [507, 94] width 8 height 8
type input "28.08.2025"
click at [291, 123] on icon "button" at bounding box center [294, 124] width 8 height 8
type input "28.08.2025"
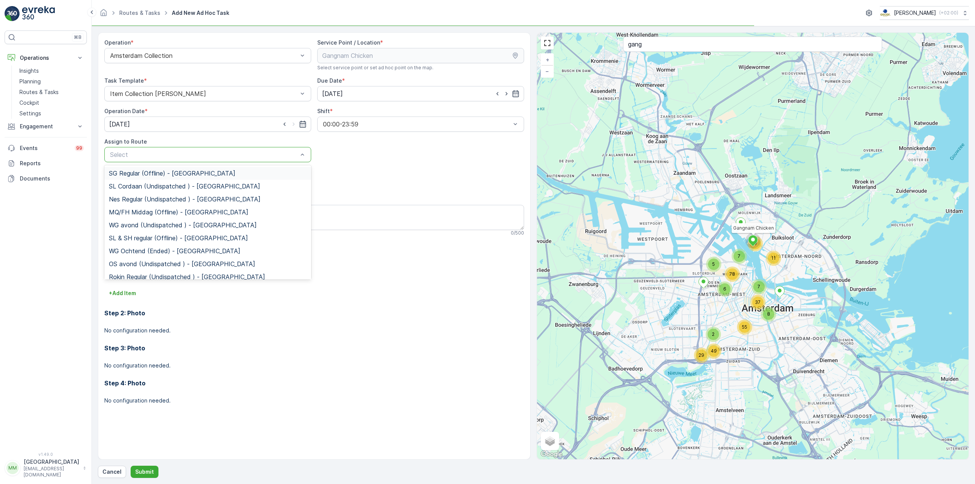
click at [248, 154] on div at bounding box center [203, 154] width 189 height 7
click at [226, 241] on div "NDSM Regular (Upcoming) - Amsterdam" at bounding box center [207, 245] width 207 height 13
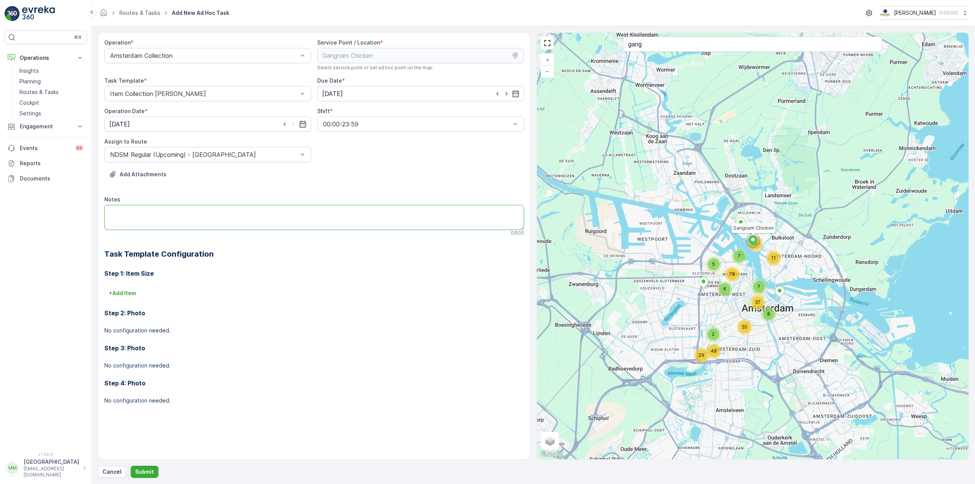
click at [224, 211] on textarea "Notes" at bounding box center [314, 217] width 420 height 25
drag, startPoint x: 190, startPoint y: 212, endPoint x: 195, endPoint y: 209, distance: 6.0
click at [192, 211] on textarea "graag de 240L papier containers & 240L rest container" at bounding box center [314, 217] width 420 height 25
click at [253, 212] on textarea "graag de 240L papier container & 240L rest container" at bounding box center [314, 217] width 420 height 25
type textarea "graag de 240L papier container & 240L rest container meenemen en NIET terugzett…"
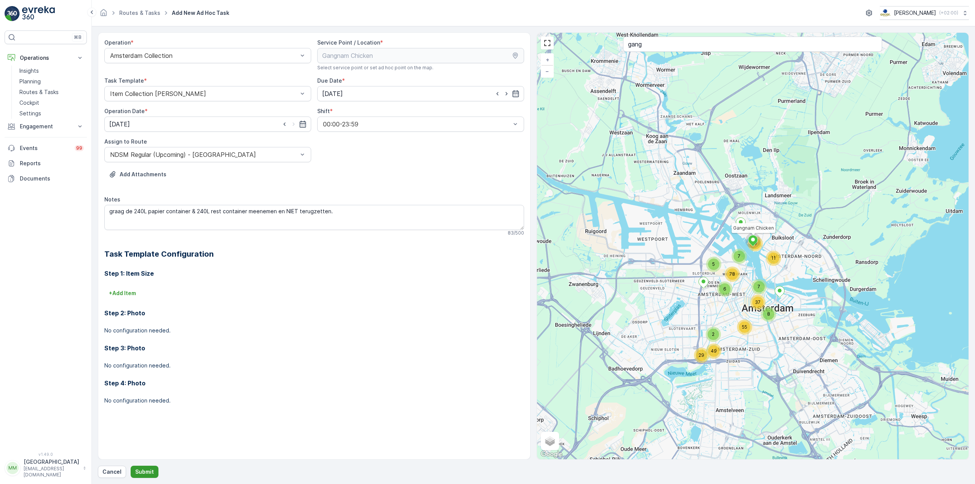
click at [143, 469] on p "Submit" at bounding box center [144, 472] width 19 height 8
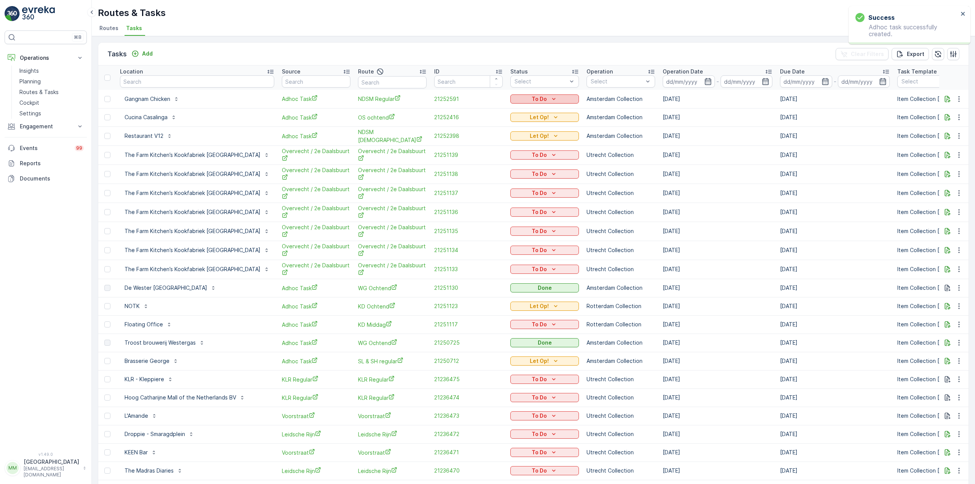
click at [532, 98] on p "To Do" at bounding box center [539, 99] width 15 height 8
click at [505, 109] on span "Let Op!" at bounding box center [498, 111] width 19 height 8
